Goal: Information Seeking & Learning: Learn about a topic

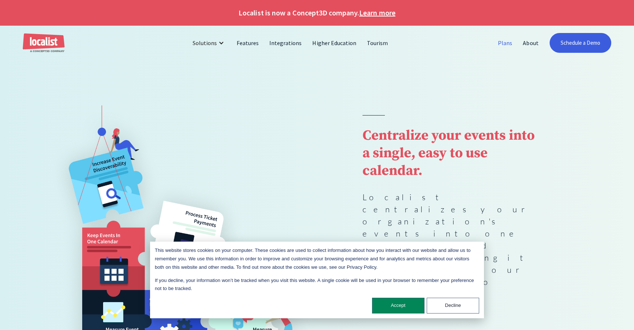
click at [506, 44] on link "Plans" at bounding box center [505, 43] width 25 height 18
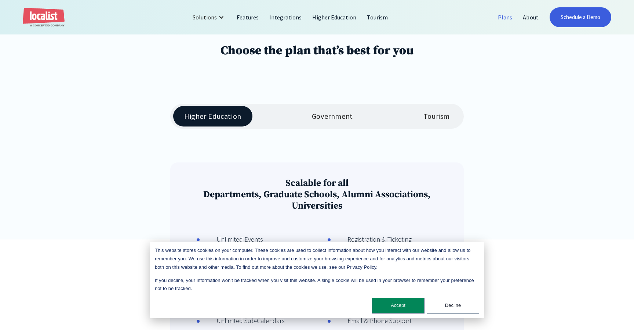
scroll to position [177, 0]
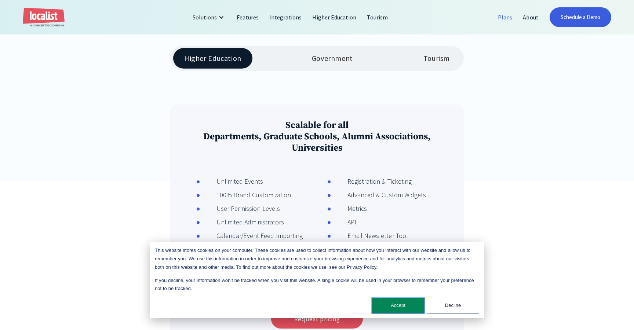
click at [390, 312] on button "Accept" at bounding box center [398, 306] width 53 height 16
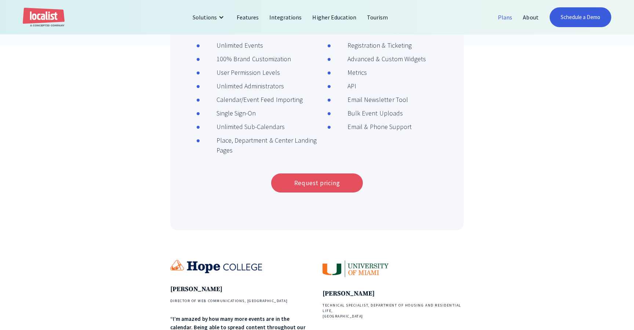
scroll to position [314, 0]
click at [284, 13] on link "Integrations" at bounding box center [285, 17] width 43 height 18
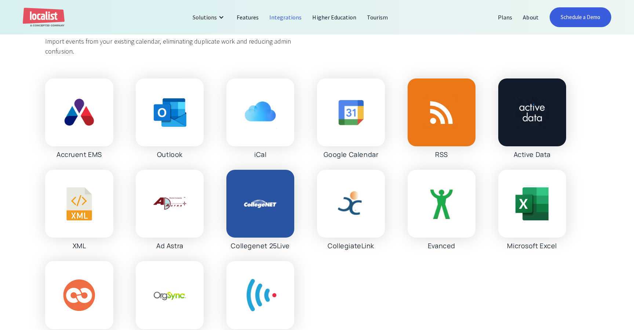
scroll to position [1428, 0]
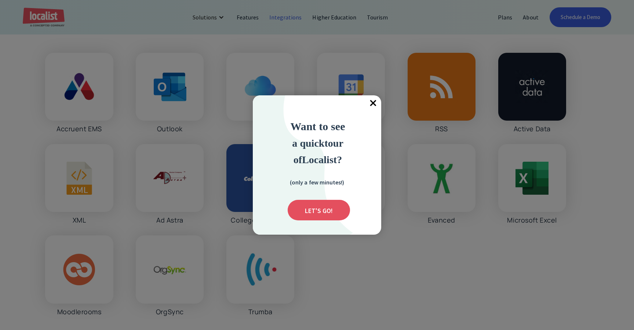
click at [234, 35] on div at bounding box center [317, 165] width 634 height 330
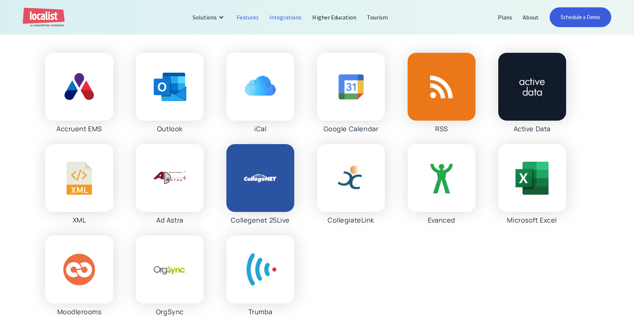
click at [241, 21] on link "Features" at bounding box center [248, 17] width 33 height 18
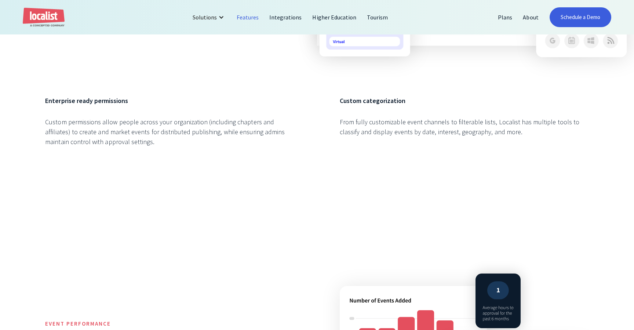
scroll to position [975, 0]
click at [507, 16] on link "Plans" at bounding box center [505, 17] width 25 height 18
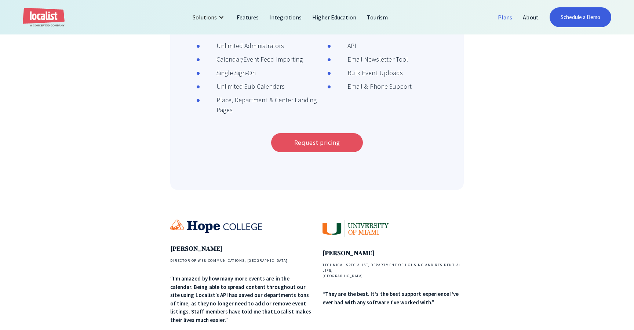
scroll to position [152, 0]
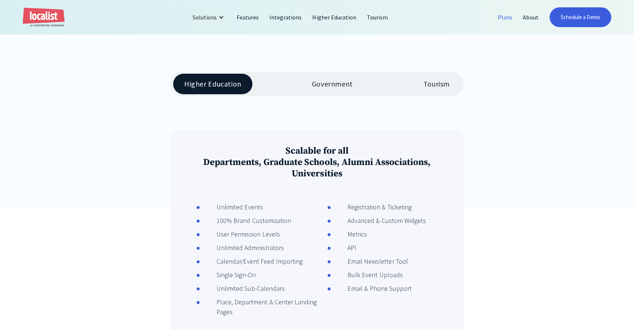
click at [325, 88] on link "Government" at bounding box center [332, 84] width 63 height 21
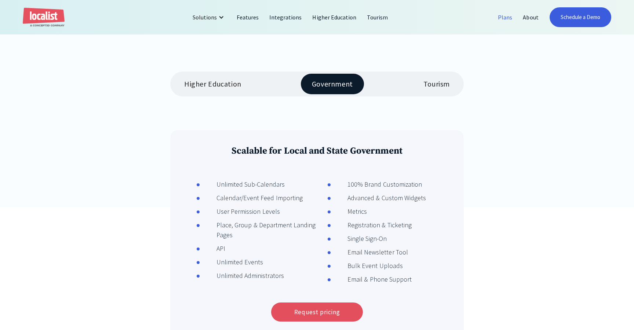
click at [447, 74] on link "Tourism" at bounding box center [437, 84] width 48 height 21
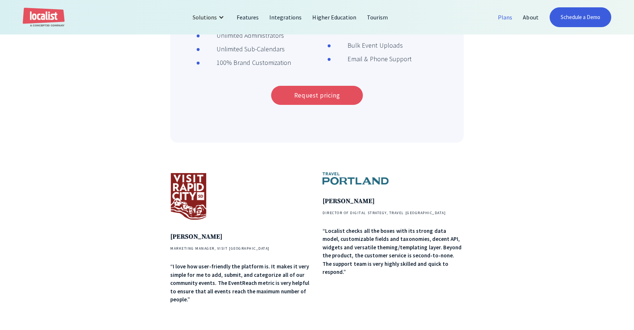
scroll to position [485, 0]
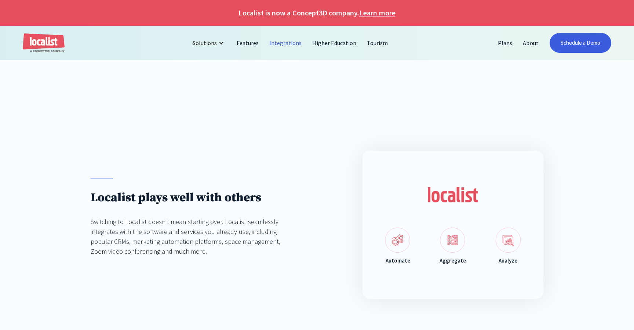
scroll to position [1739, 0]
